Goal: Navigation & Orientation: Understand site structure

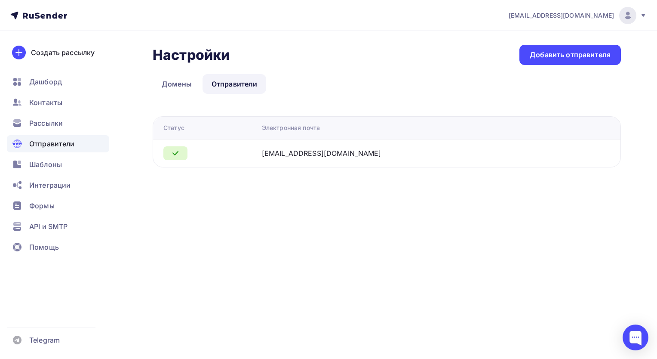
click at [281, 253] on div "[EMAIL_ADDRESS][DOMAIN_NAME] Аккаунт Тарифы Выйти Создать рассылку [GEOGRAPHIC_…" at bounding box center [328, 179] width 657 height 359
click at [41, 83] on span "Дашборд" at bounding box center [45, 82] width 33 height 10
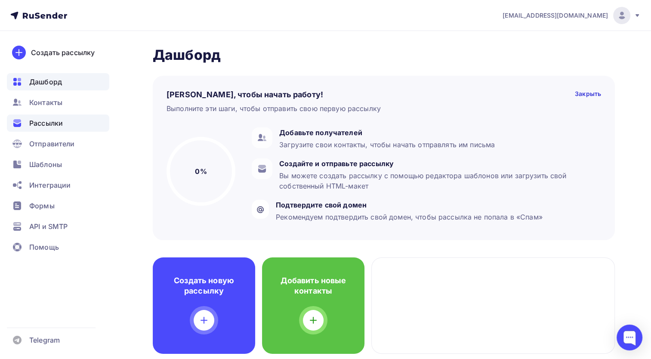
click at [63, 125] on span "Рассылки" at bounding box center [46, 123] width 34 height 10
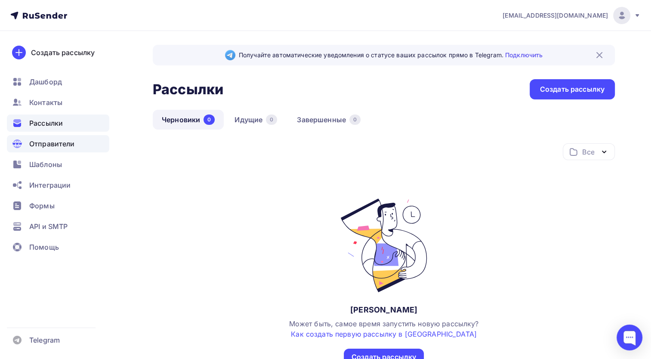
click at [64, 147] on span "Отправители" at bounding box center [52, 144] width 46 height 10
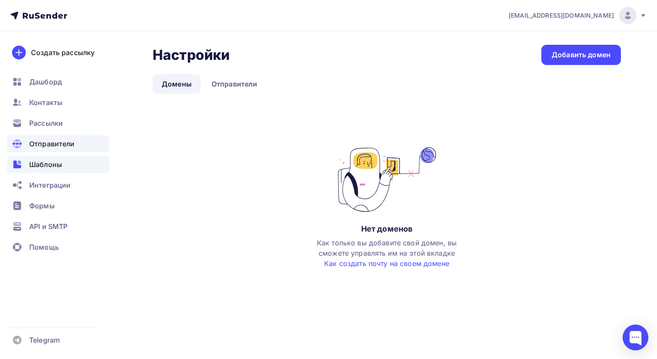
click at [48, 159] on span "Шаблоны" at bounding box center [45, 164] width 33 height 10
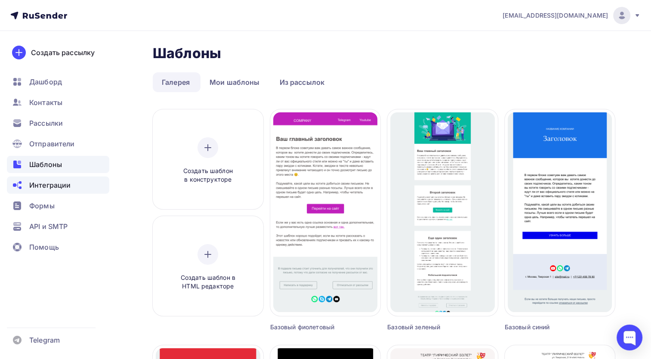
click at [82, 188] on div "Интеграции" at bounding box center [58, 184] width 102 height 17
